Goal: Task Accomplishment & Management: Manage account settings

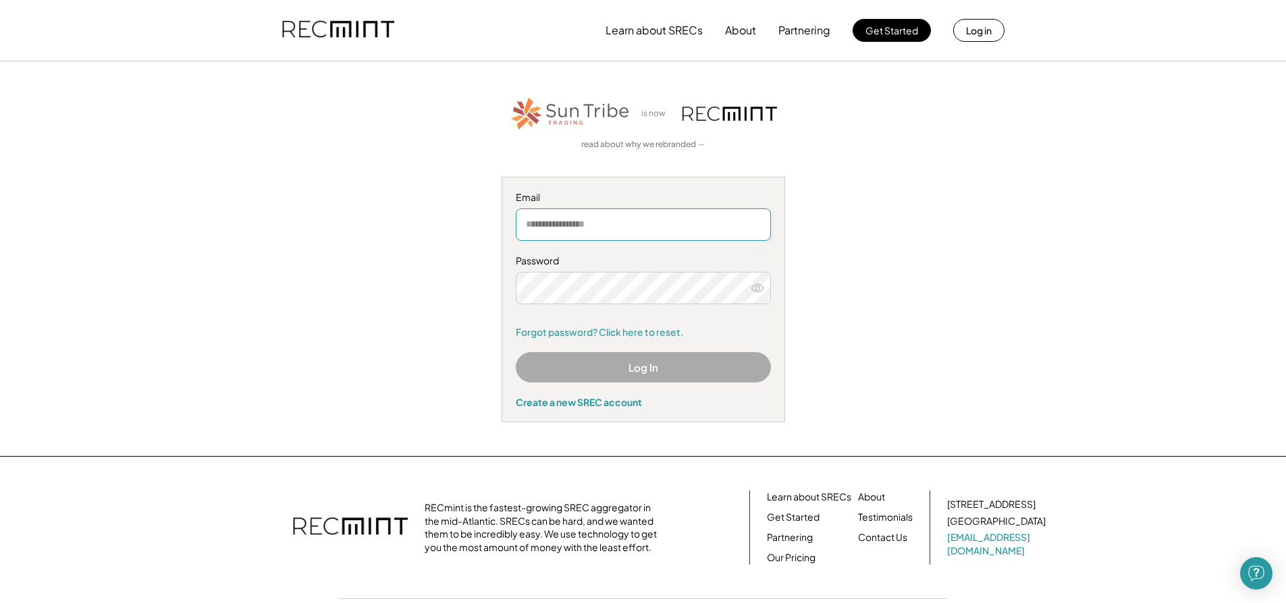
click at [633, 225] on input "email" at bounding box center [643, 225] width 255 height 32
